Goal: Task Accomplishment & Management: Manage account settings

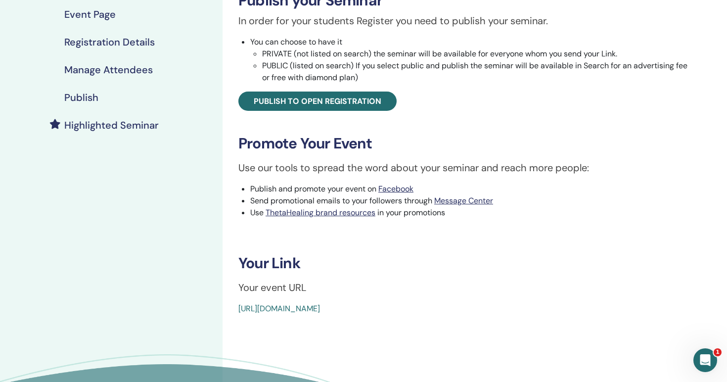
click at [87, 96] on h4 "Publish" at bounding box center [81, 97] width 34 height 12
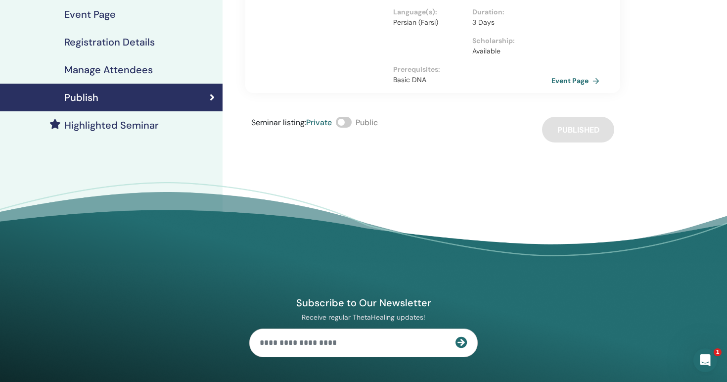
click at [115, 128] on h4 "Highlighted Seminar" at bounding box center [111, 125] width 94 height 12
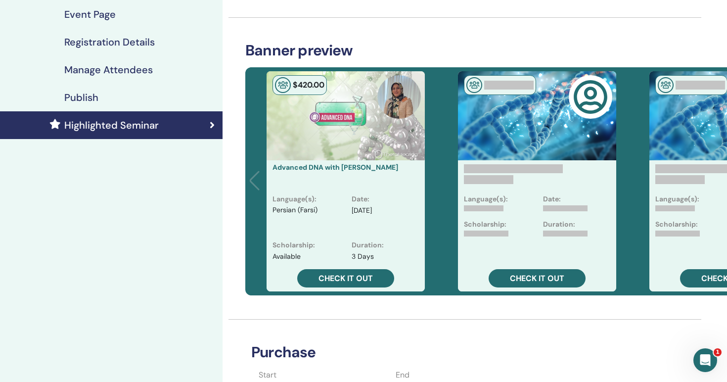
click at [339, 198] on div "Language(s) : Persian (Farsi)" at bounding box center [305, 217] width 79 height 46
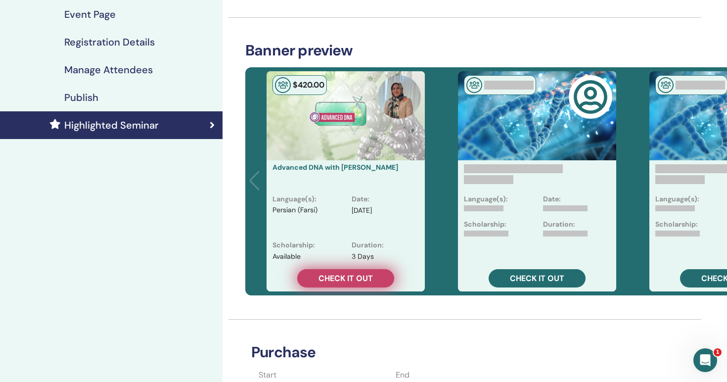
click at [339, 276] on span "Check it out" at bounding box center [345, 278] width 54 height 10
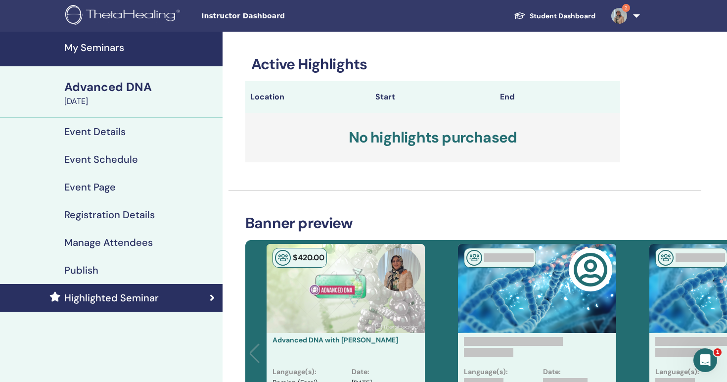
click at [127, 94] on div "Advanced DNA" at bounding box center [140, 87] width 152 height 17
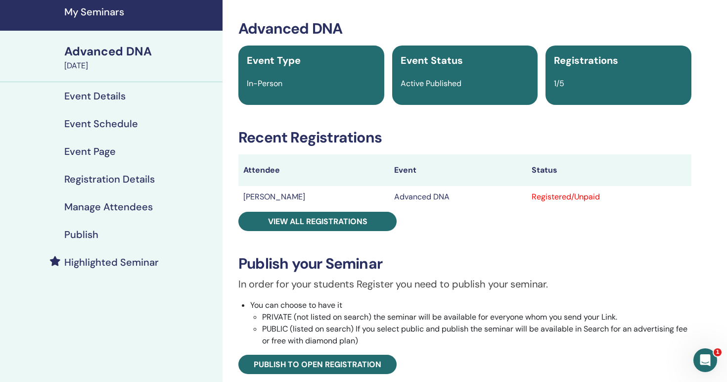
scroll to position [40, 0]
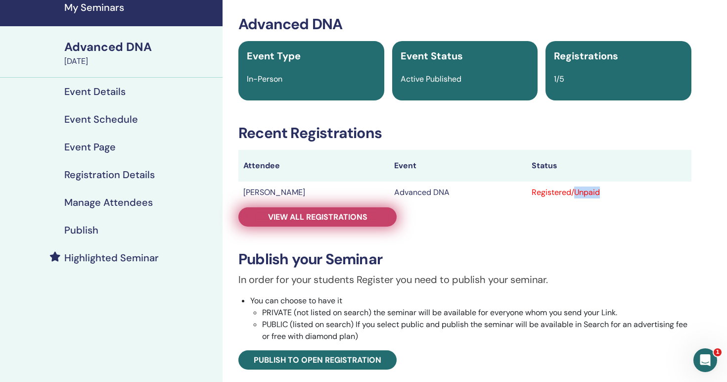
click at [309, 212] on span "View all registrations" at bounding box center [317, 217] width 99 height 10
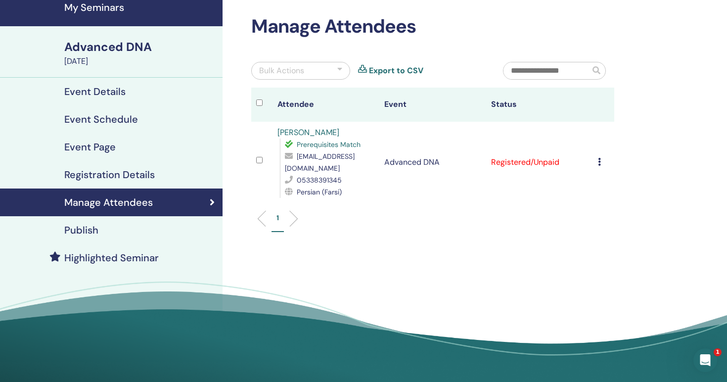
click at [600, 163] on icon at bounding box center [599, 162] width 3 height 8
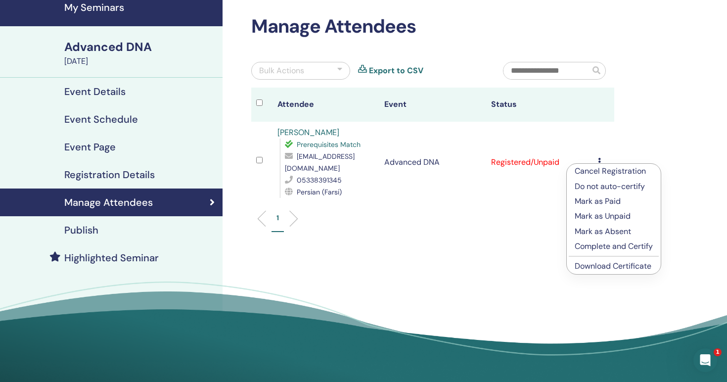
click at [601, 202] on p "Mark as Paid" at bounding box center [614, 201] width 78 height 12
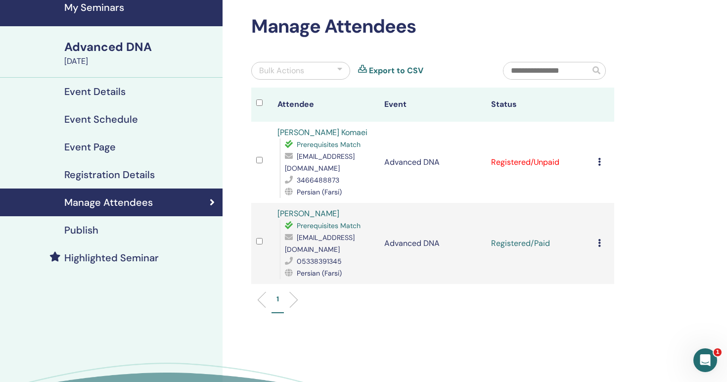
click at [596, 163] on td "Cancel Registration Do not auto-certify Mark as Paid Mark as Unpaid Mark as Abs…" at bounding box center [603, 162] width 21 height 81
click at [603, 162] on div "Cancel Registration Do not auto-certify Mark as Paid Mark as Unpaid Mark as Abs…" at bounding box center [603, 162] width 11 height 12
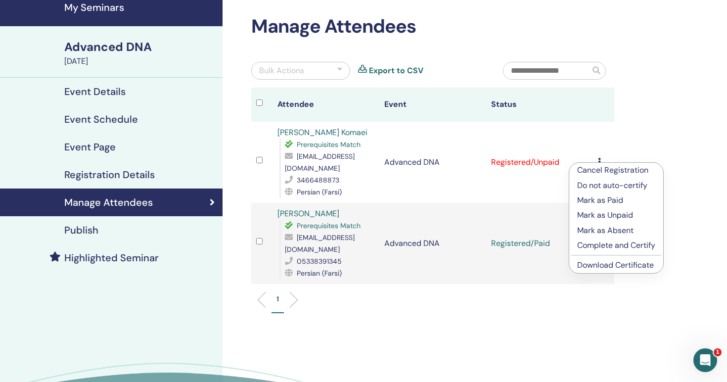
click at [605, 197] on p "Mark as Paid" at bounding box center [616, 200] width 78 height 12
